Goal: Information Seeking & Learning: Learn about a topic

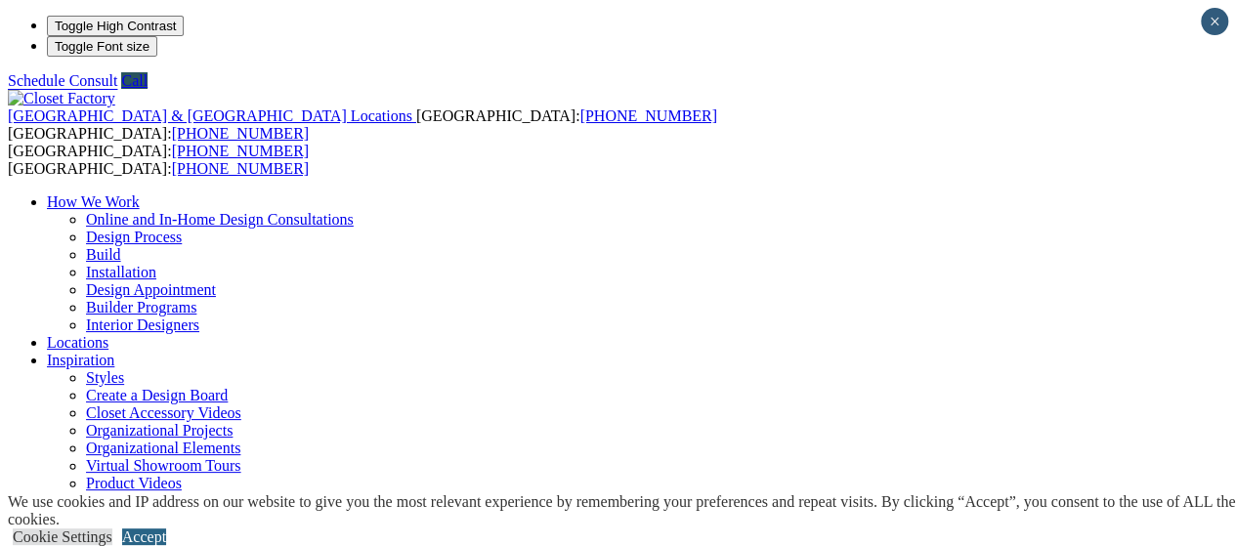
click at [166, 529] on link "Accept" at bounding box center [144, 537] width 44 height 17
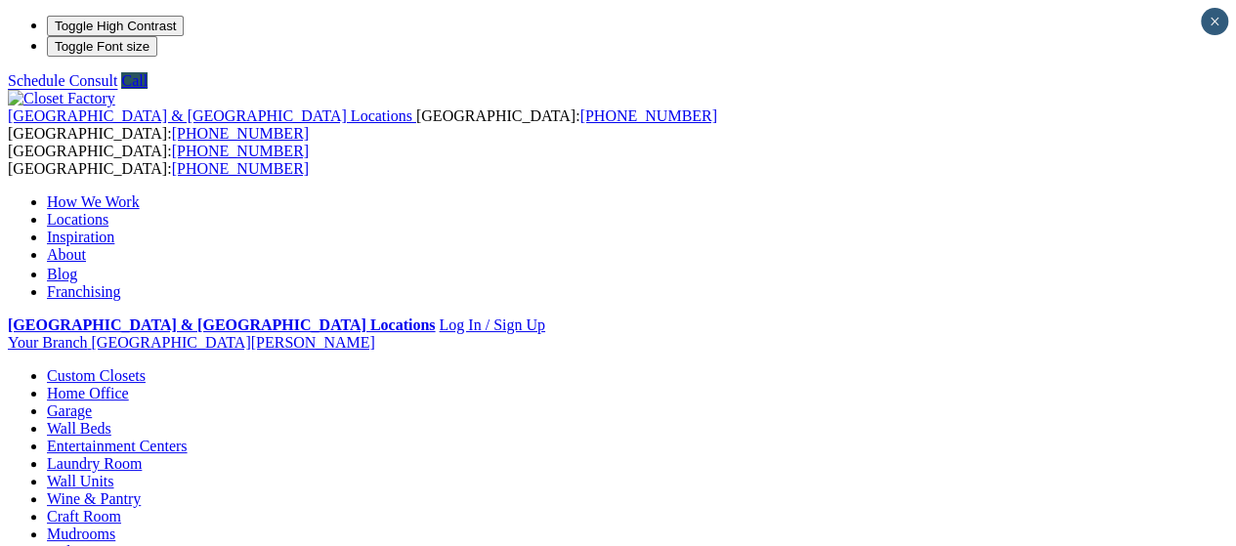
click at [144, 299] on link "Warranty" at bounding box center [115, 307] width 58 height 17
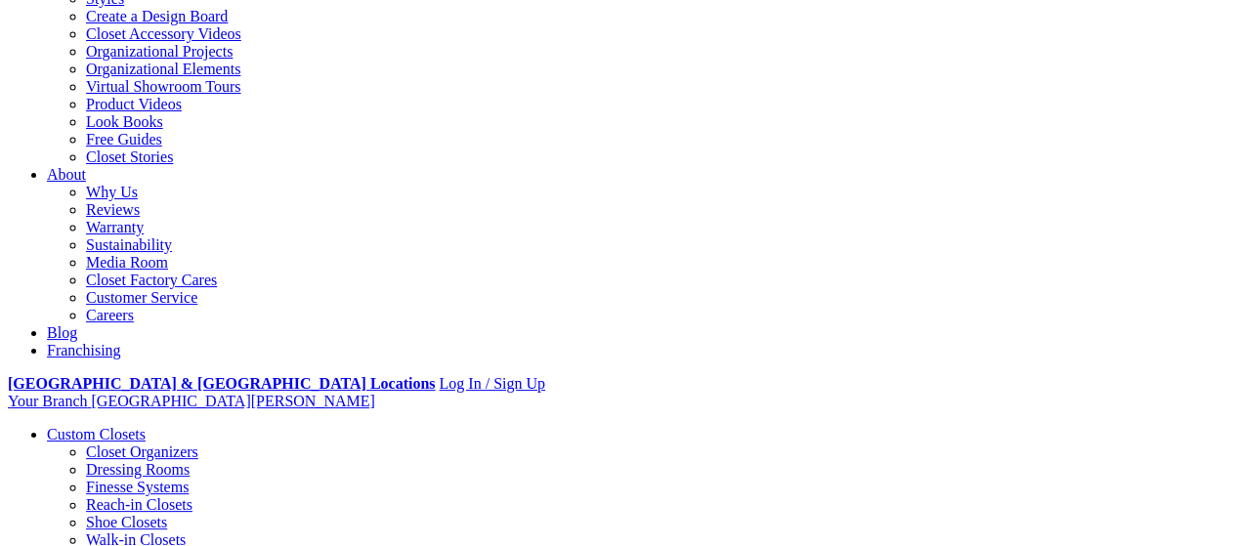
scroll to position [395, 0]
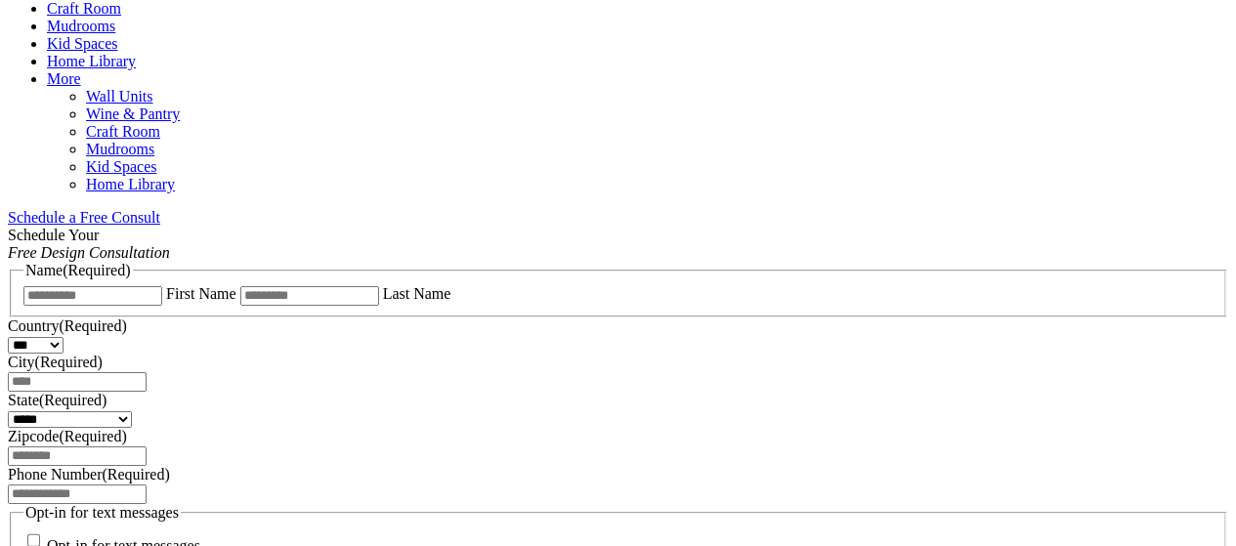
scroll to position [1117, 0]
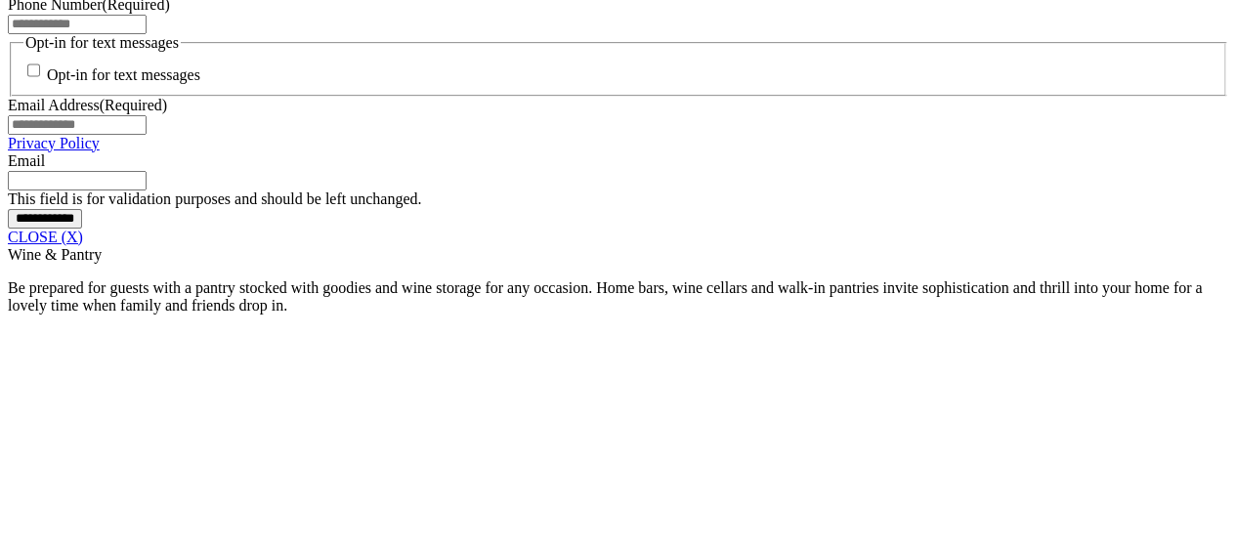
scroll to position [1508, 0]
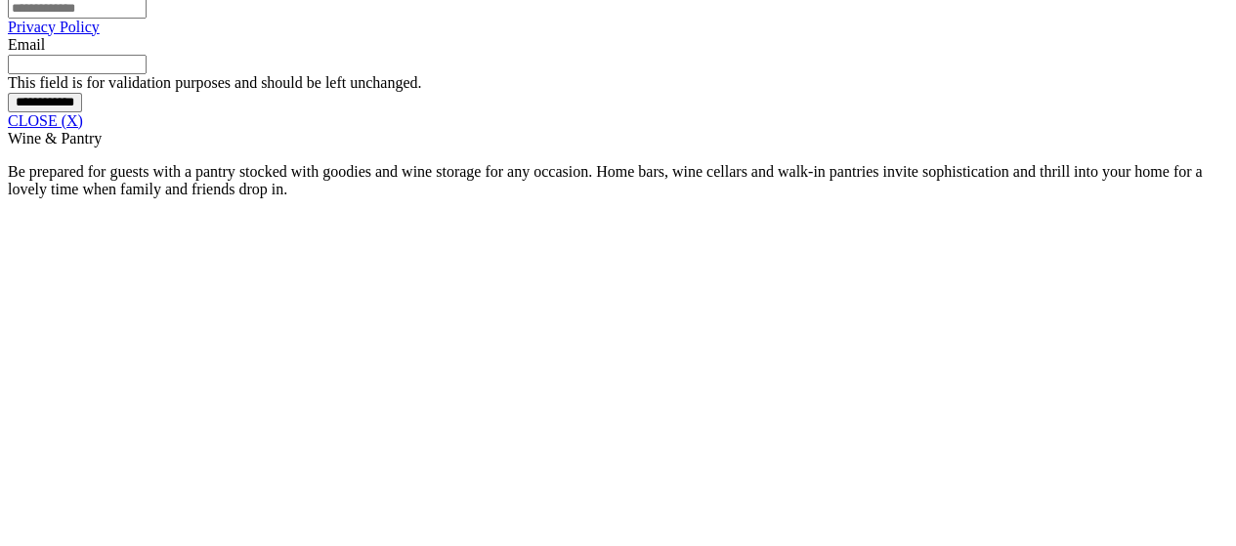
scroll to position [1586, 0]
click at [83, 128] on link "CLOSE (X)" at bounding box center [45, 119] width 75 height 17
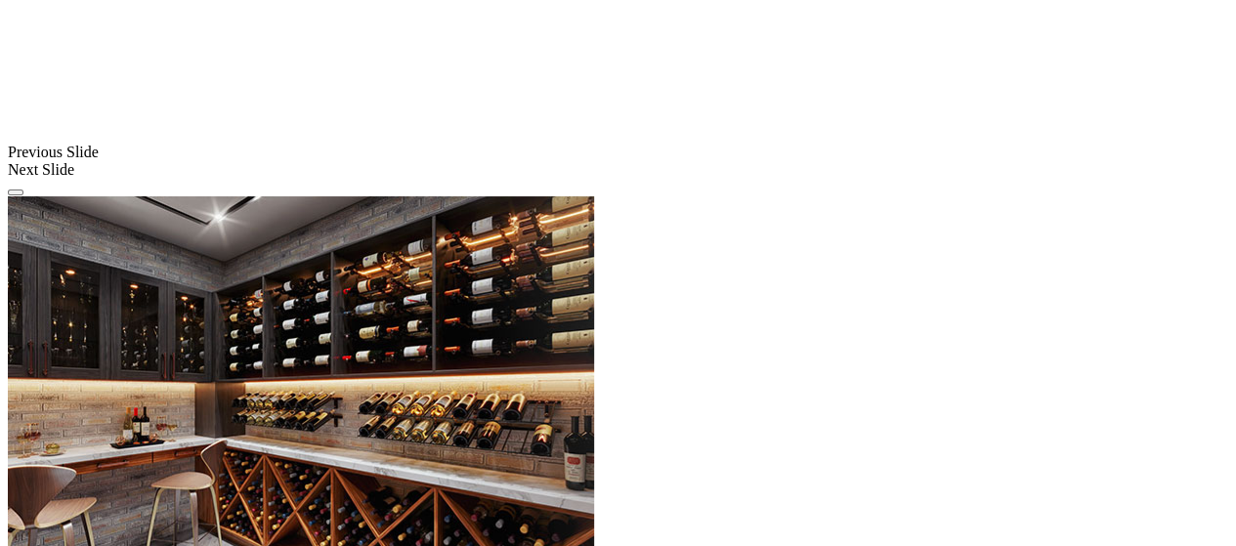
drag, startPoint x: 1244, startPoint y: 130, endPoint x: 158, endPoint y: 165, distance: 1086.1
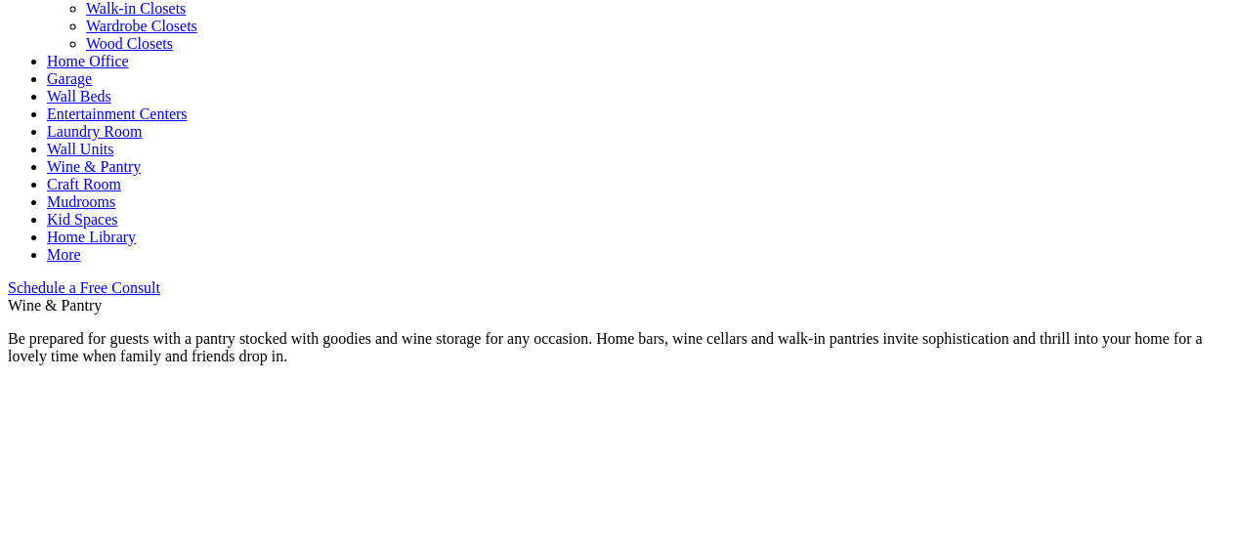
scroll to position [480, 0]
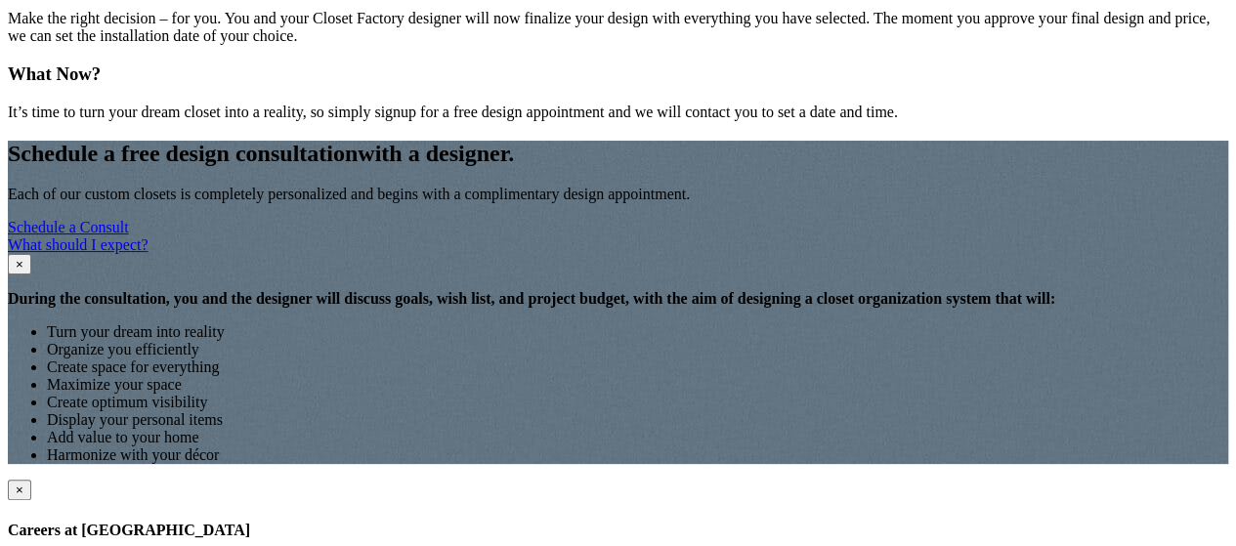
scroll to position [2931, 0]
